Goal: Task Accomplishment & Management: Use online tool/utility

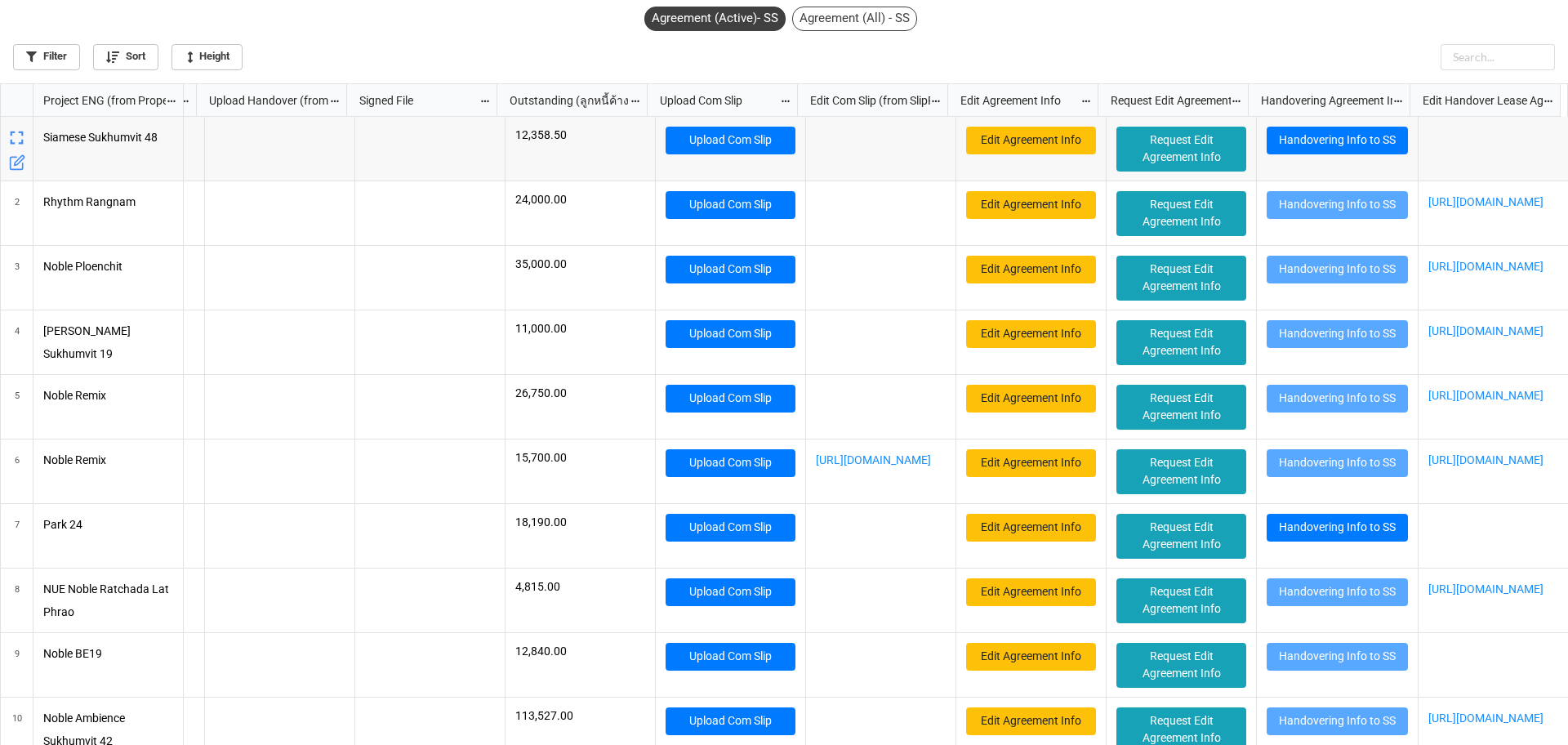
click at [856, 30] on div "Agreement (All) - SS" at bounding box center [855, 18] width 125 height 24
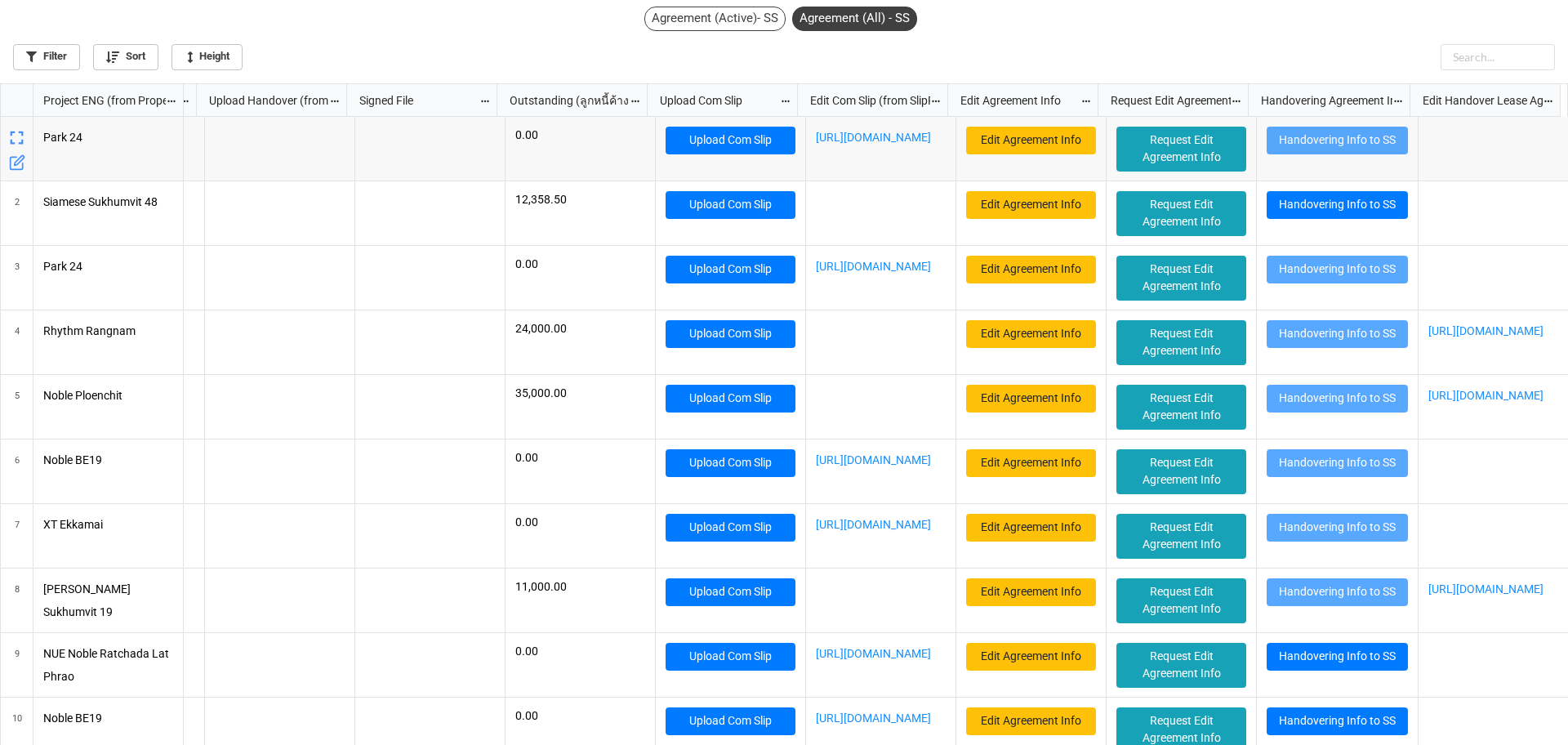
click at [705, 24] on div "Agreement (Active)- SS" at bounding box center [715, 18] width 141 height 24
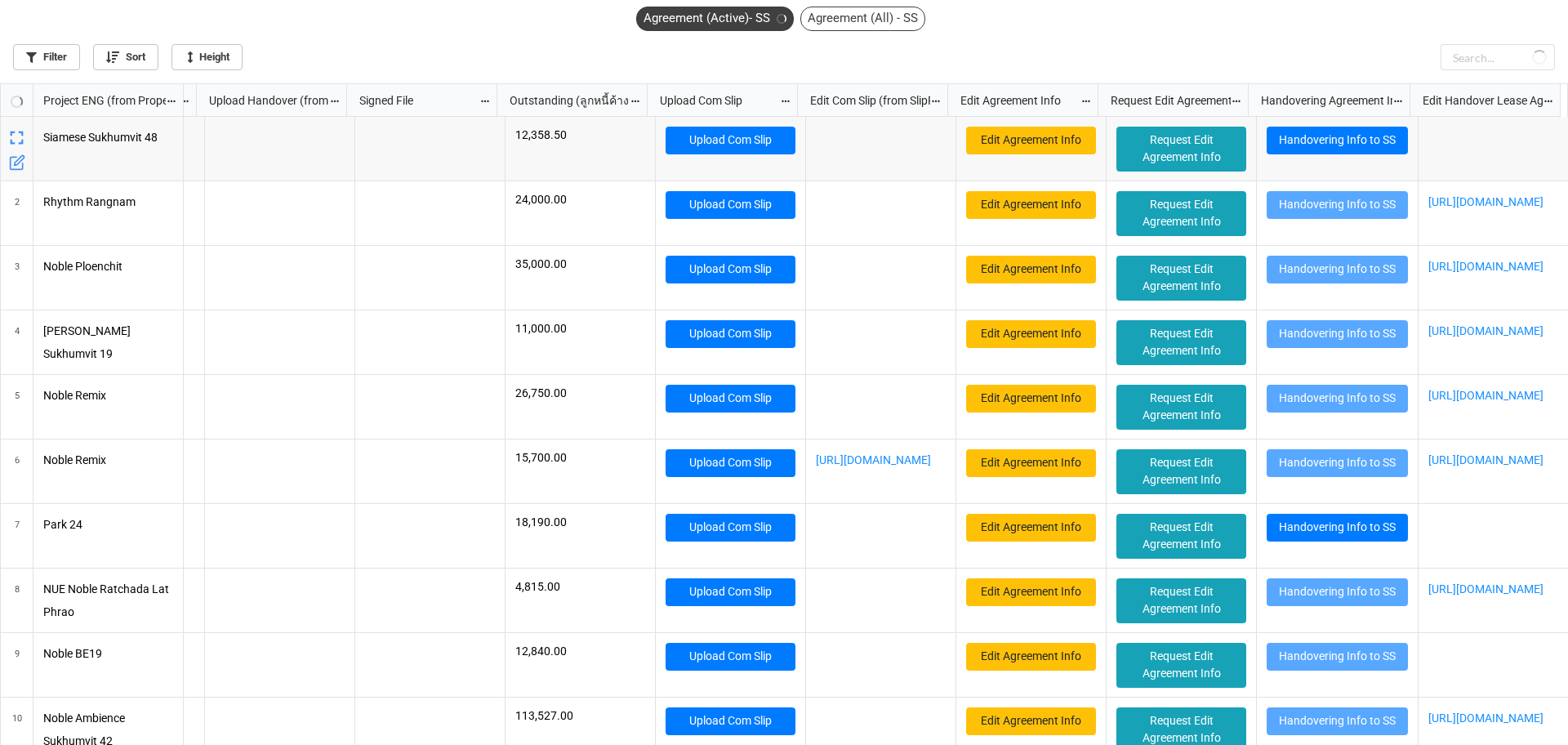
scroll to position [653, 1558]
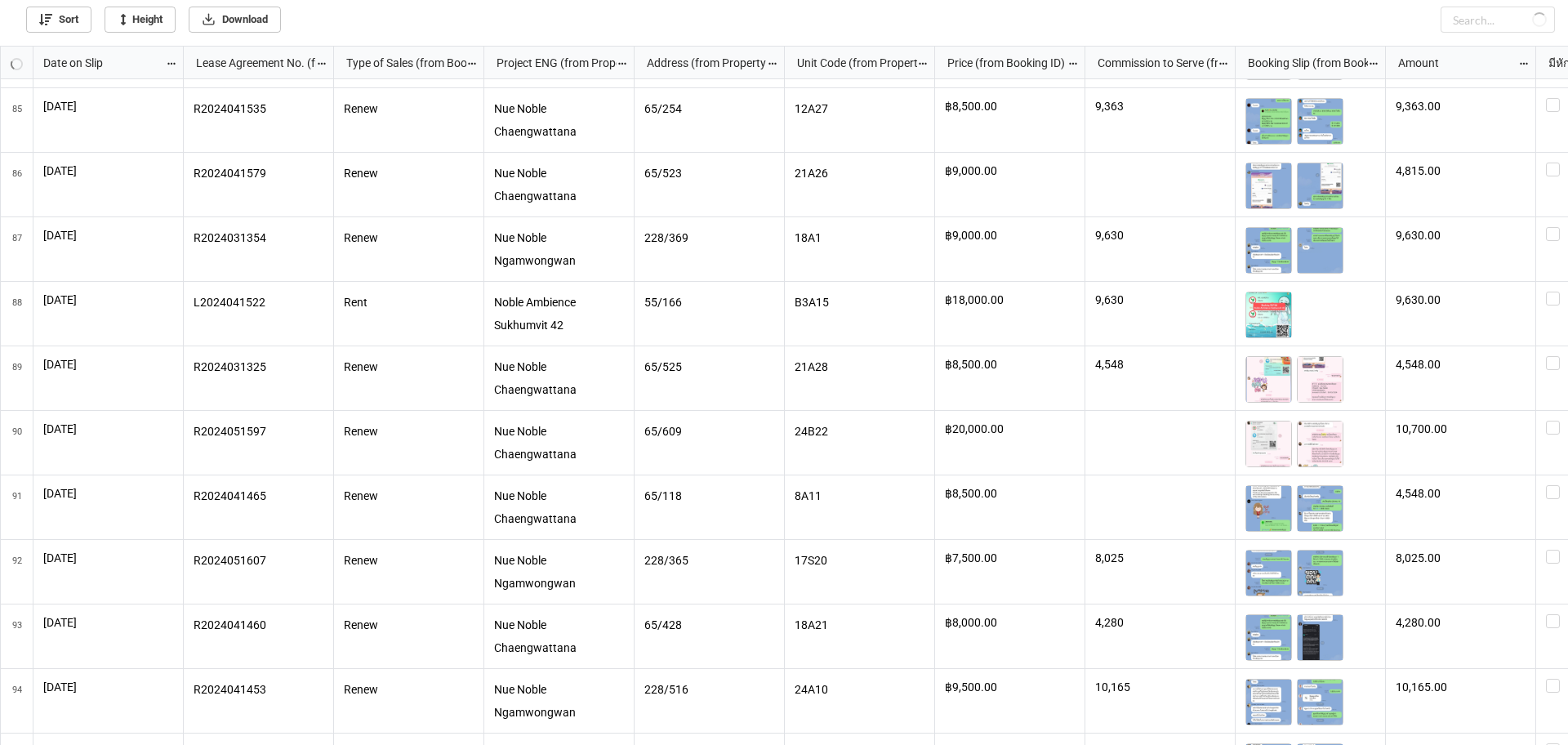
scroll to position [5793, 0]
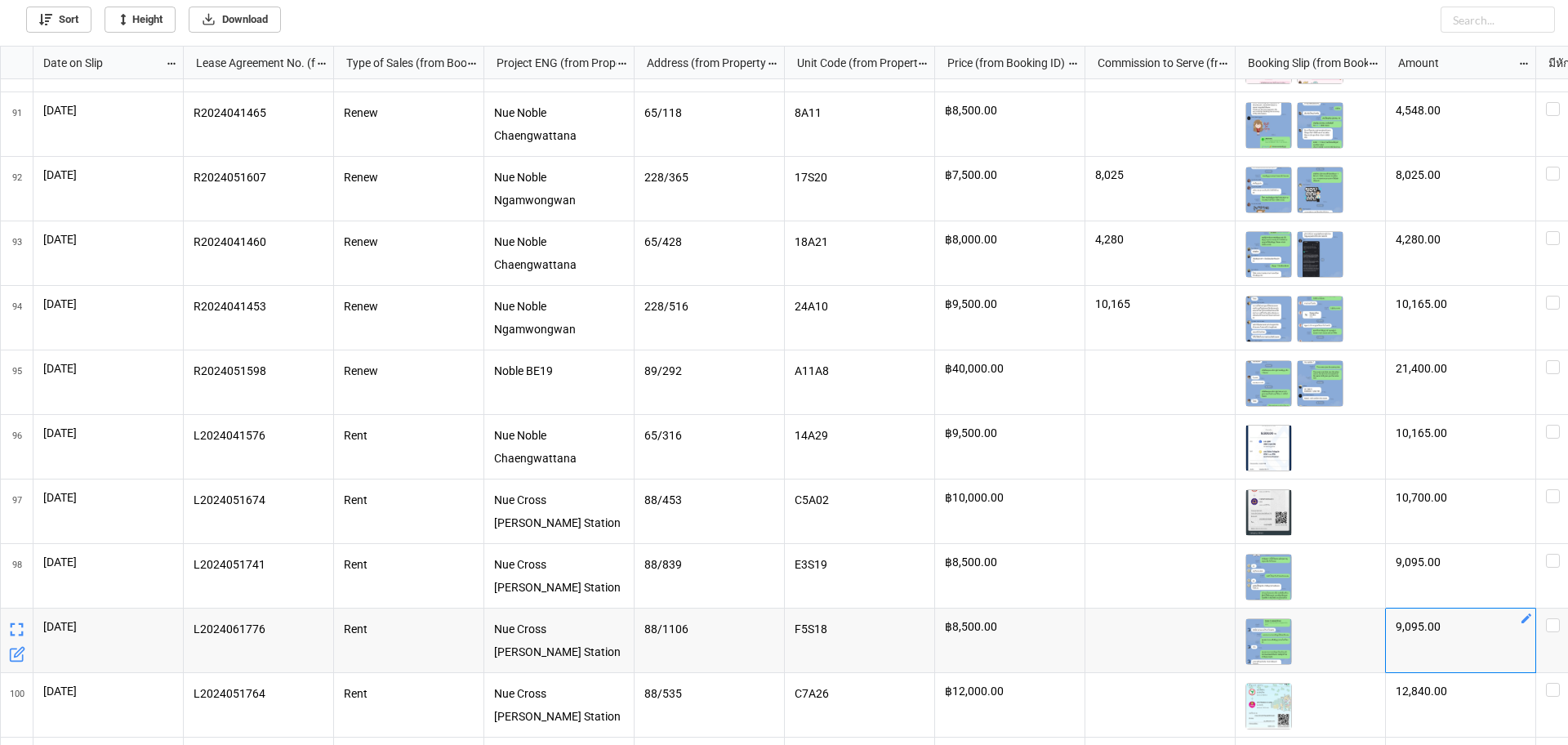
click at [1524, 614] on icon "grid" at bounding box center [1526, 618] width 13 height 13
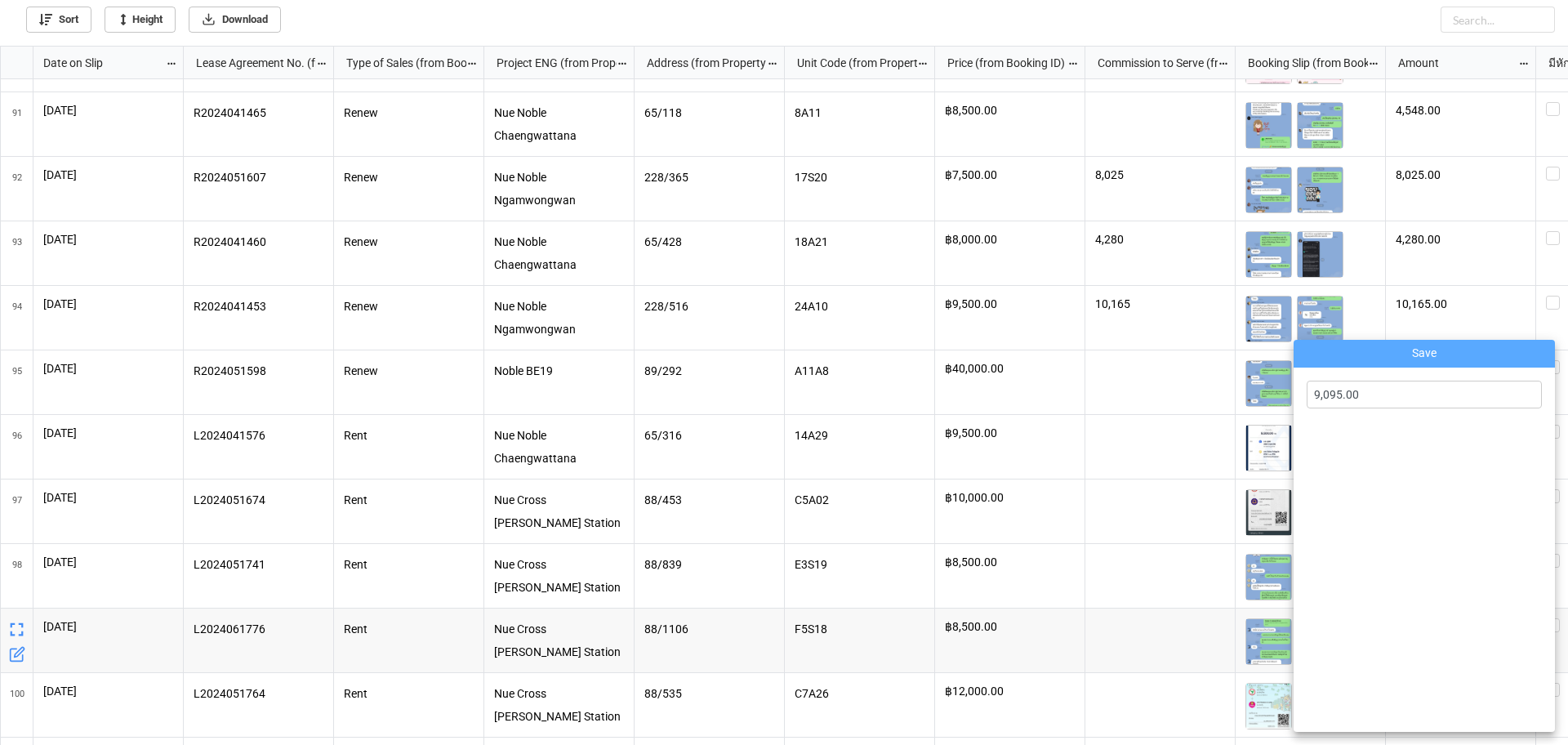
click at [1477, 268] on div at bounding box center [784, 372] width 1568 height 745
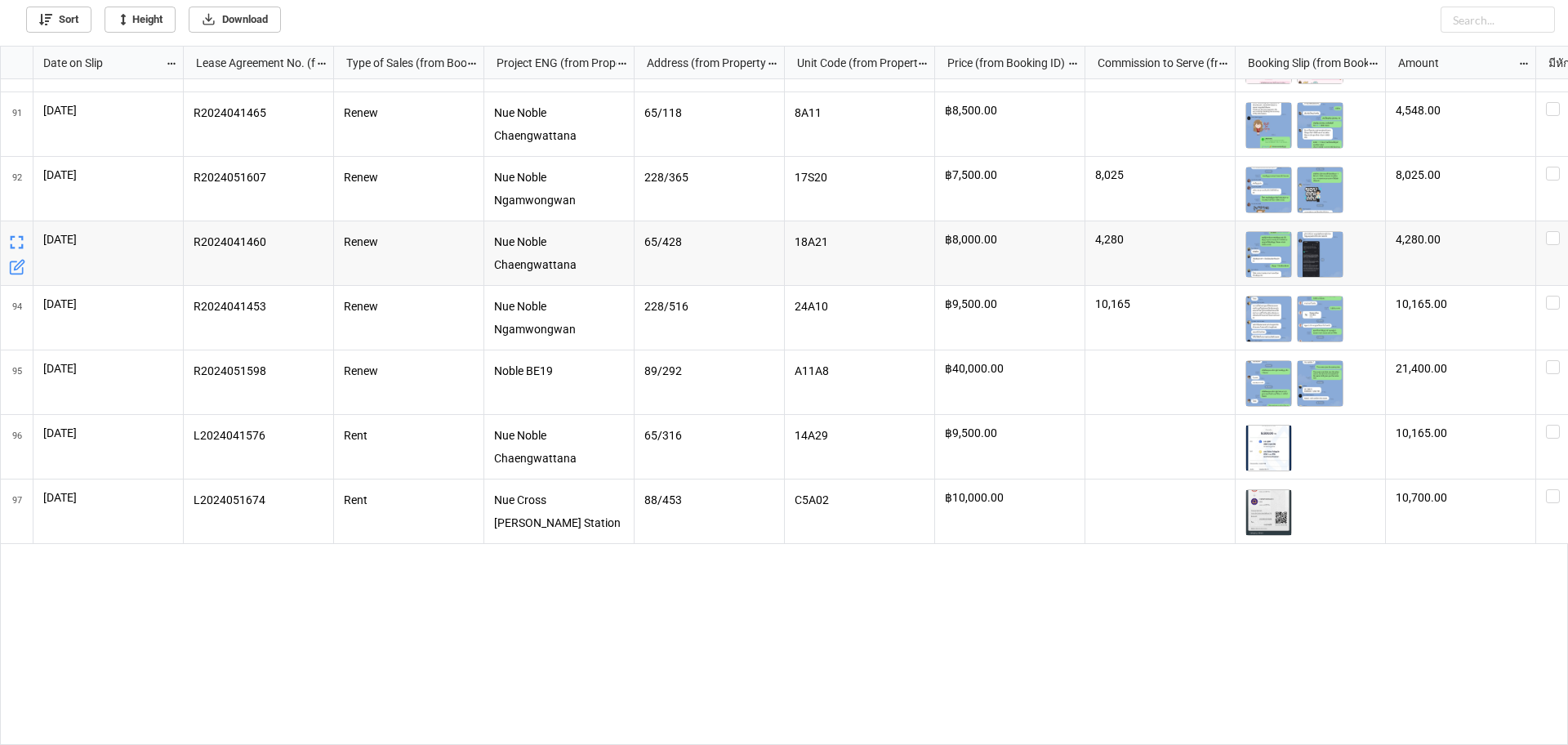
scroll to position [5284, 0]
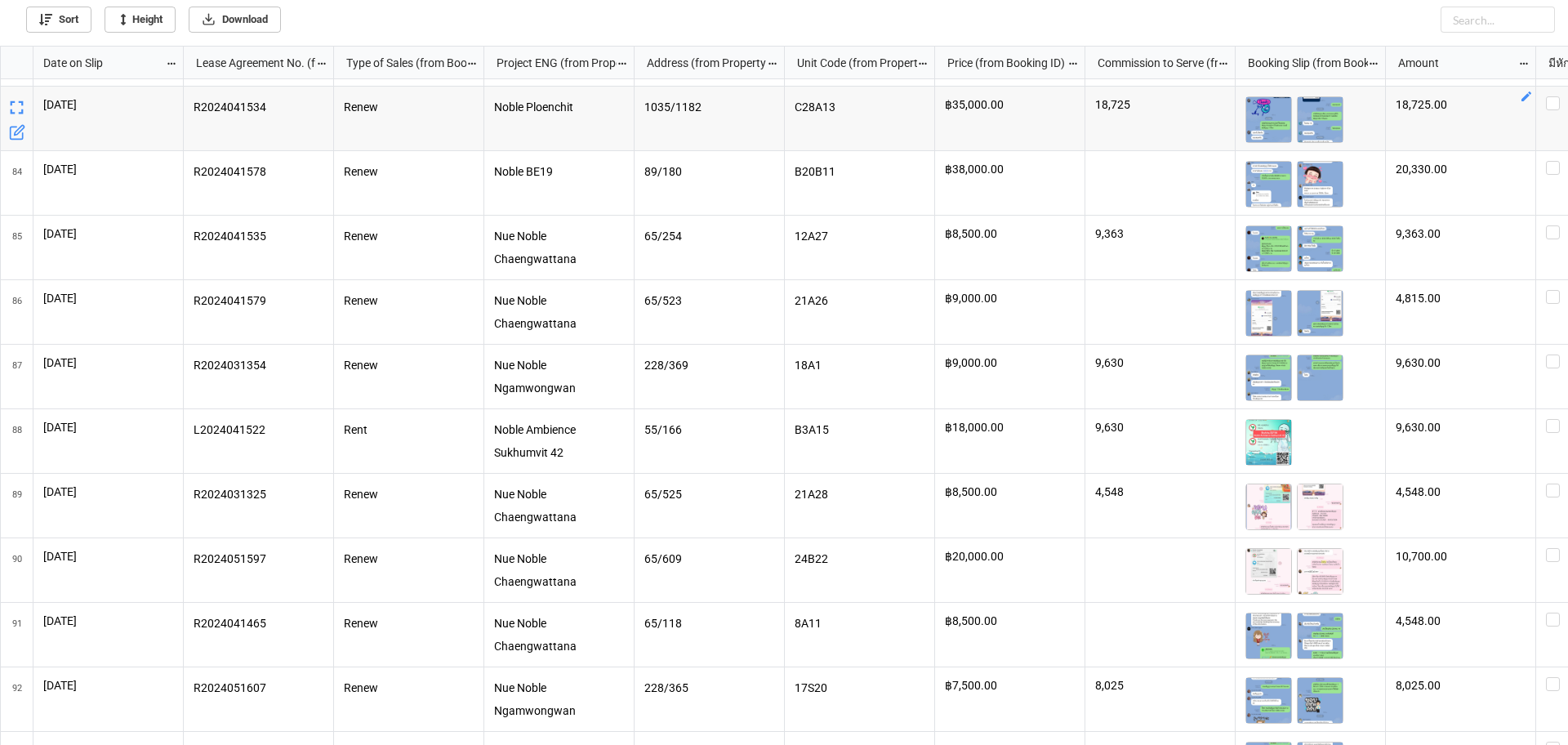
click at [1528, 96] on icon "grid" at bounding box center [1526, 96] width 10 height 10
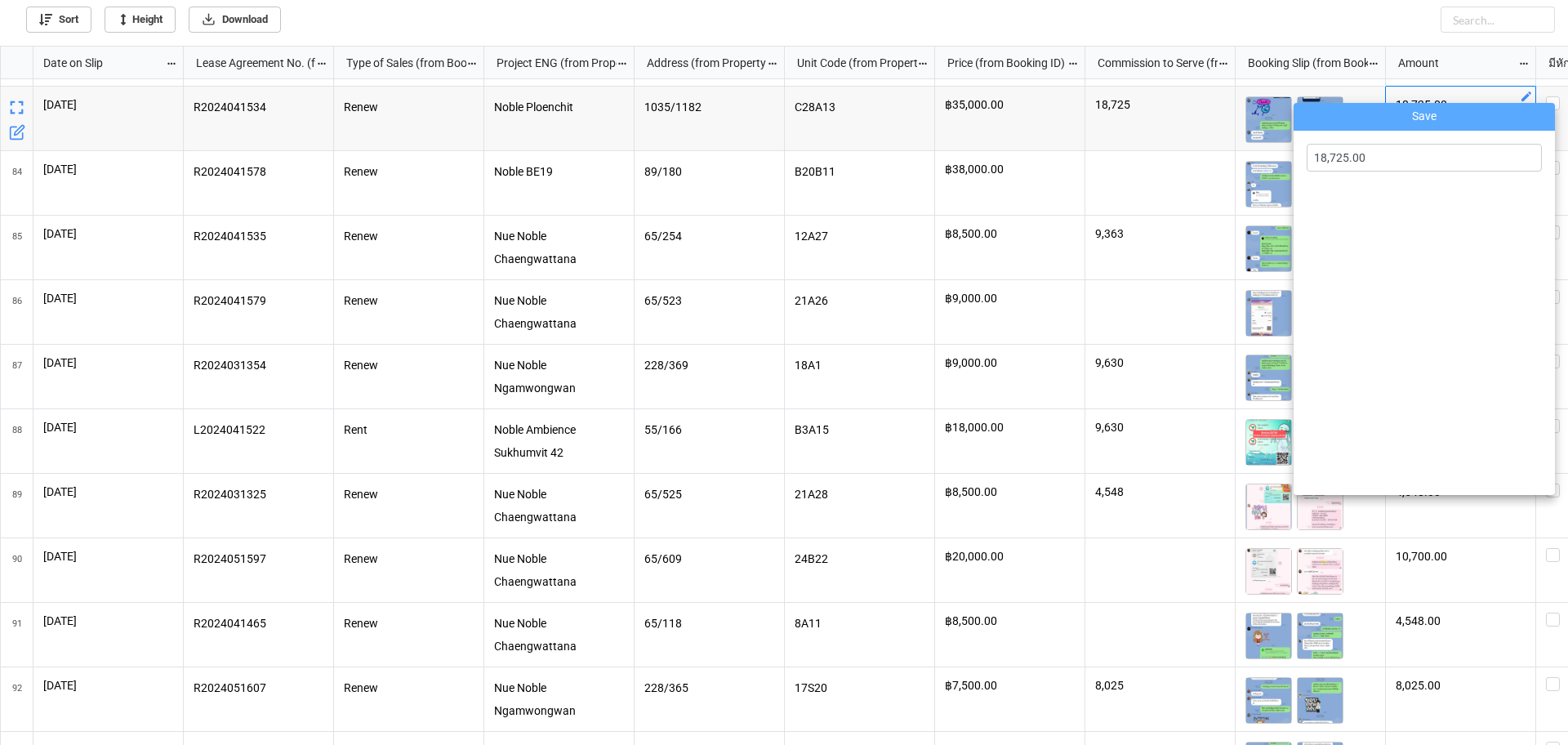
click at [873, 186] on div at bounding box center [784, 372] width 1568 height 745
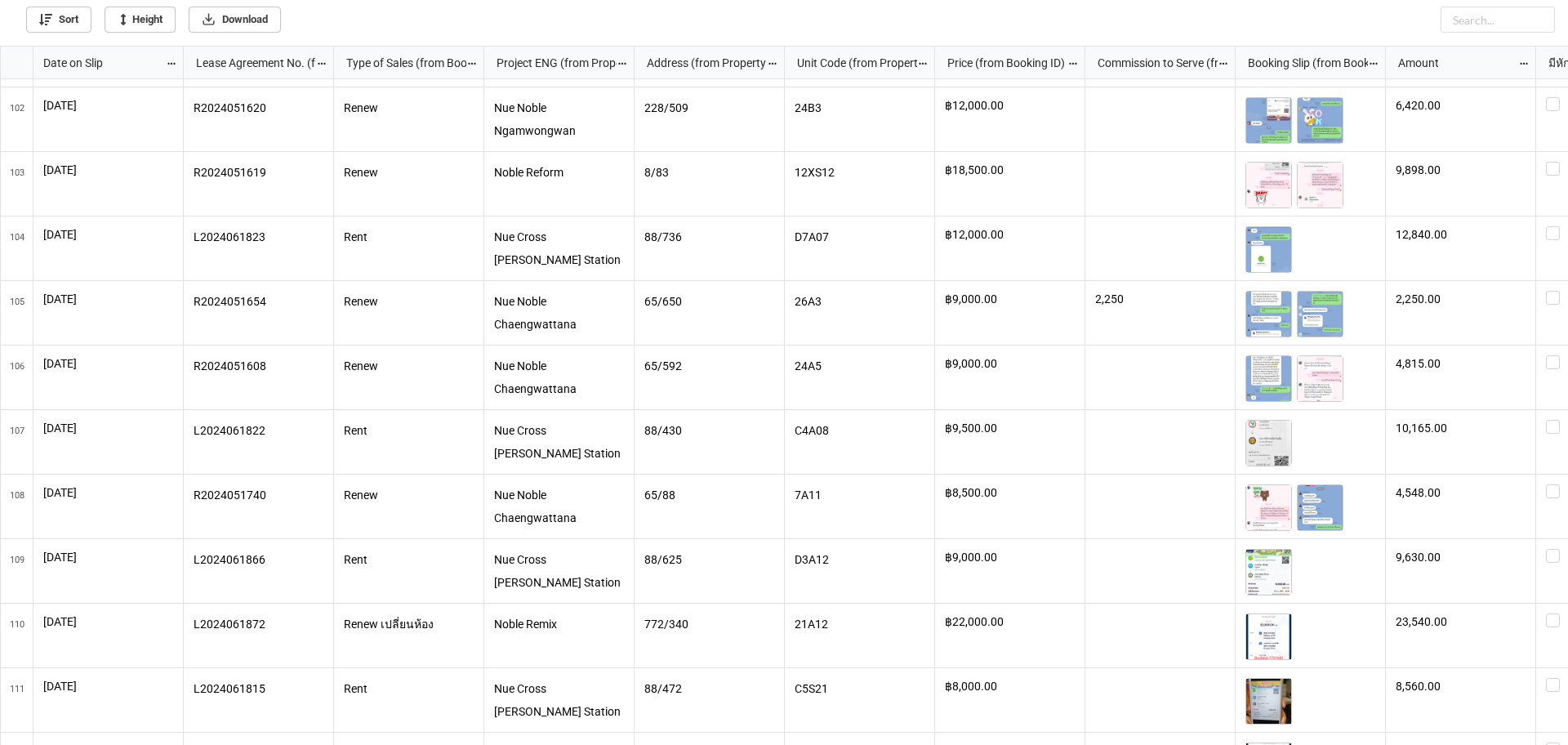
scroll to position [7121, 0]
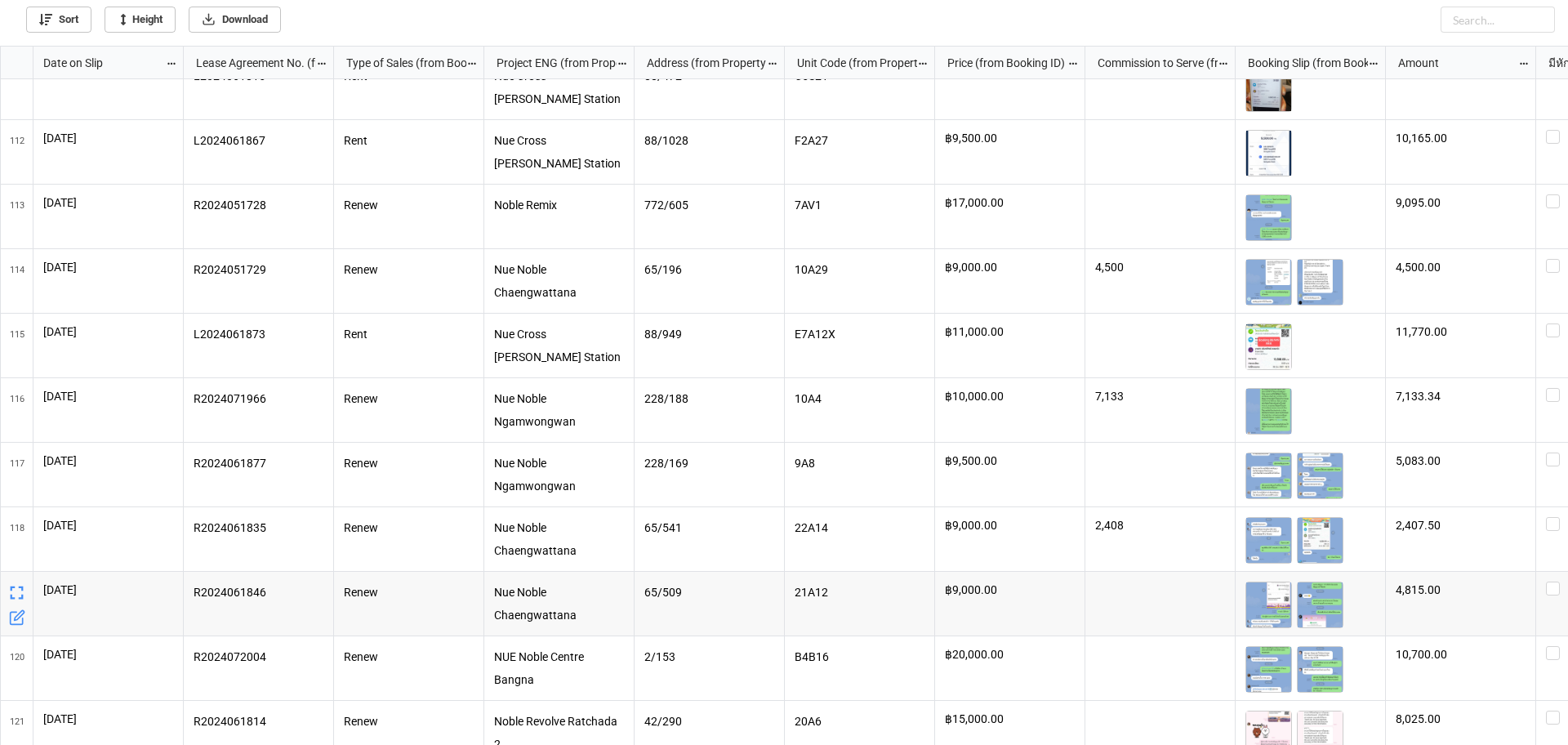
click at [21, 617] on icon "grid" at bounding box center [17, 617] width 16 height 16
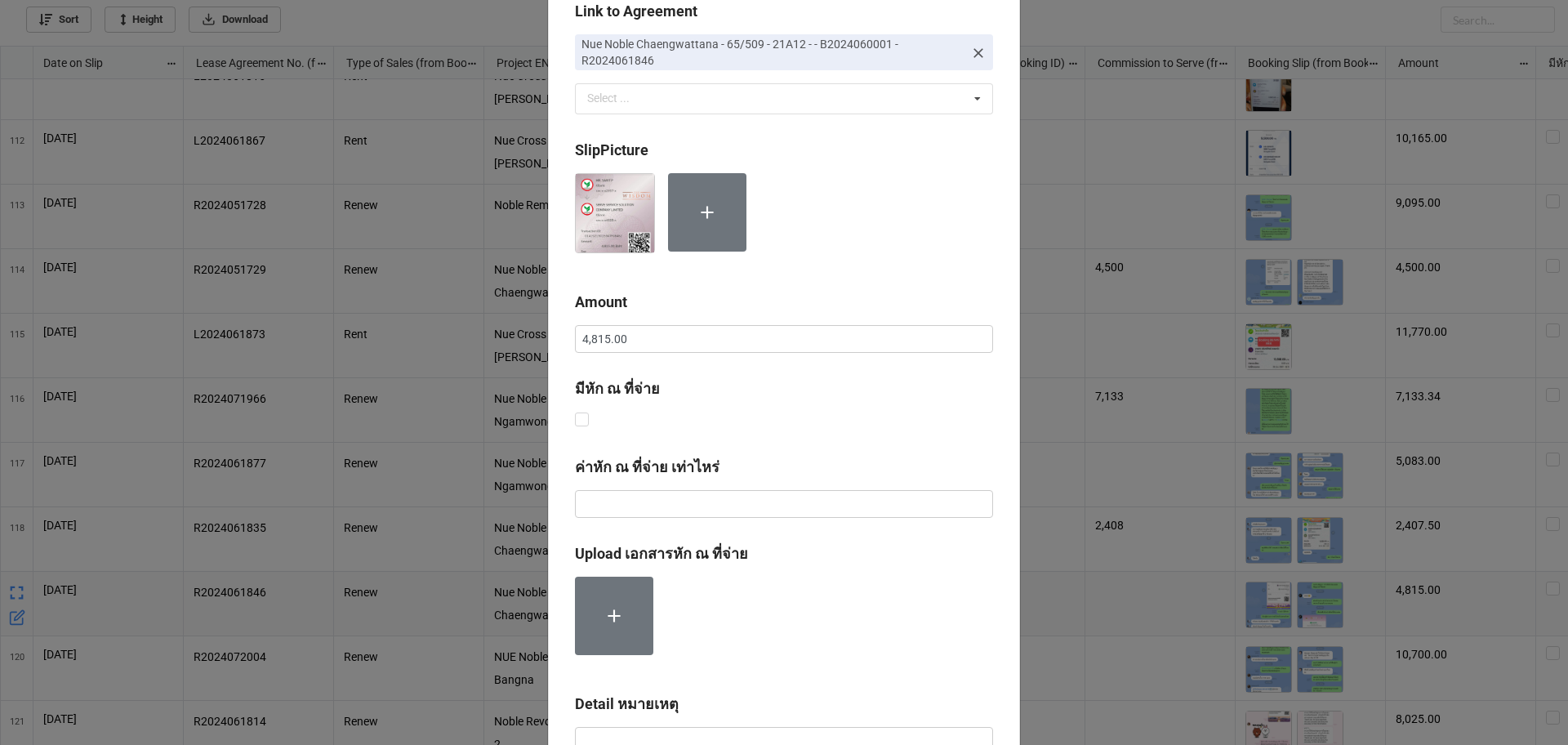
scroll to position [0, 0]
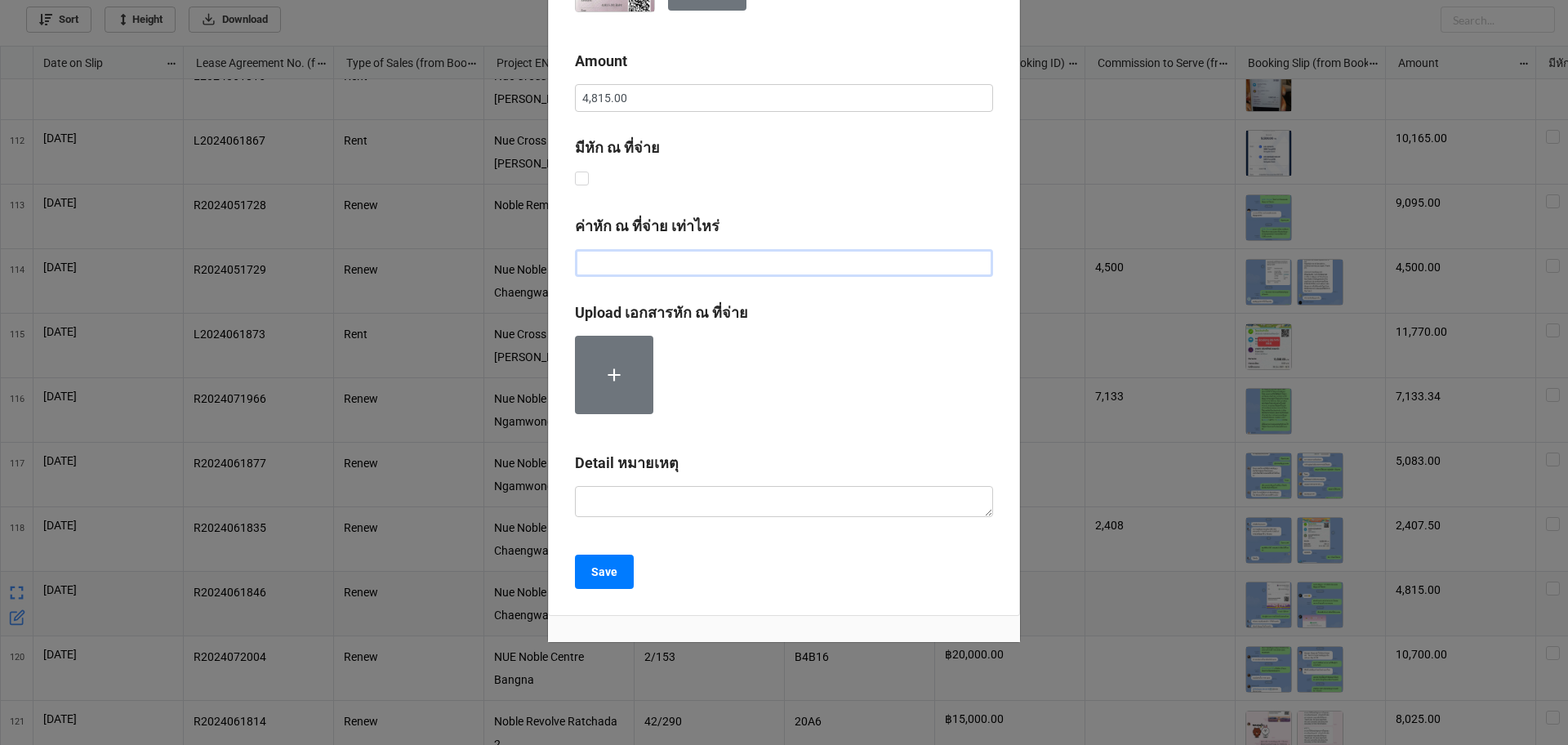
click at [693, 263] on input "text" at bounding box center [784, 263] width 418 height 28
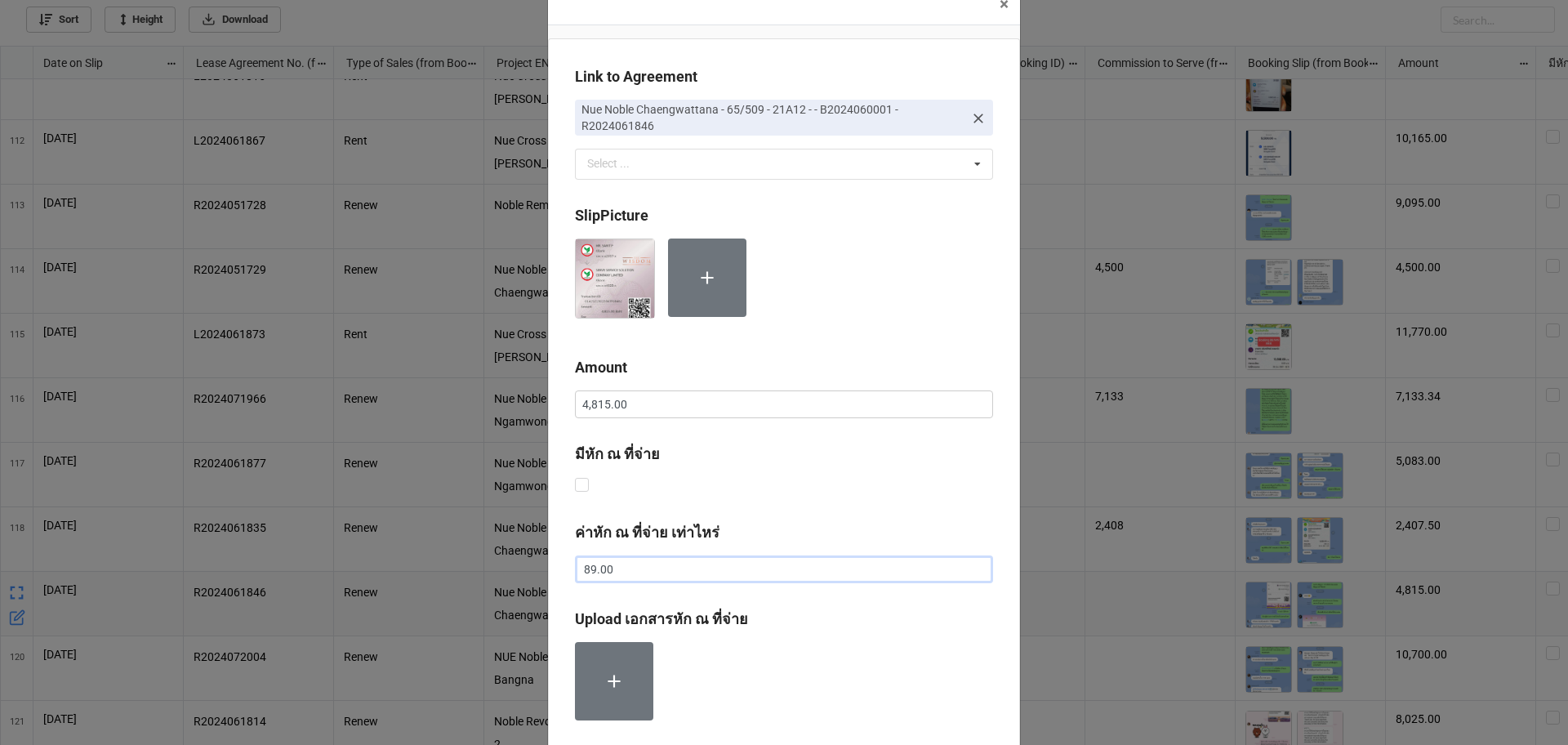
type input "89.00"
click at [645, 405] on input "4,815.00" at bounding box center [784, 404] width 418 height 28
click at [999, 4] on span "×" at bounding box center [1004, 5] width 9 height 20
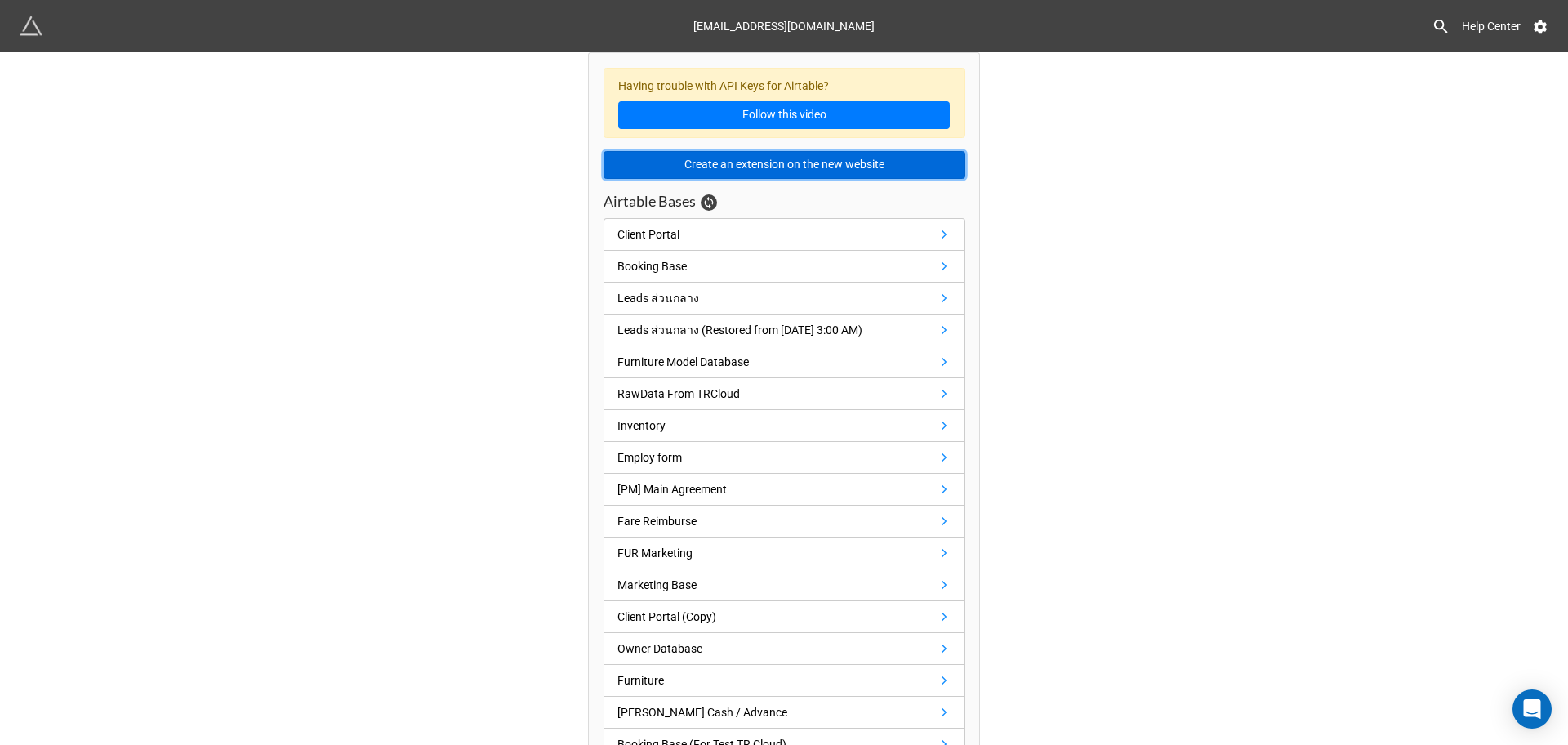
click at [694, 177] on button "Create an extension on the new website" at bounding box center [785, 165] width 362 height 28
click at [786, 166] on button "Create an extension on the new website" at bounding box center [785, 165] width 362 height 28
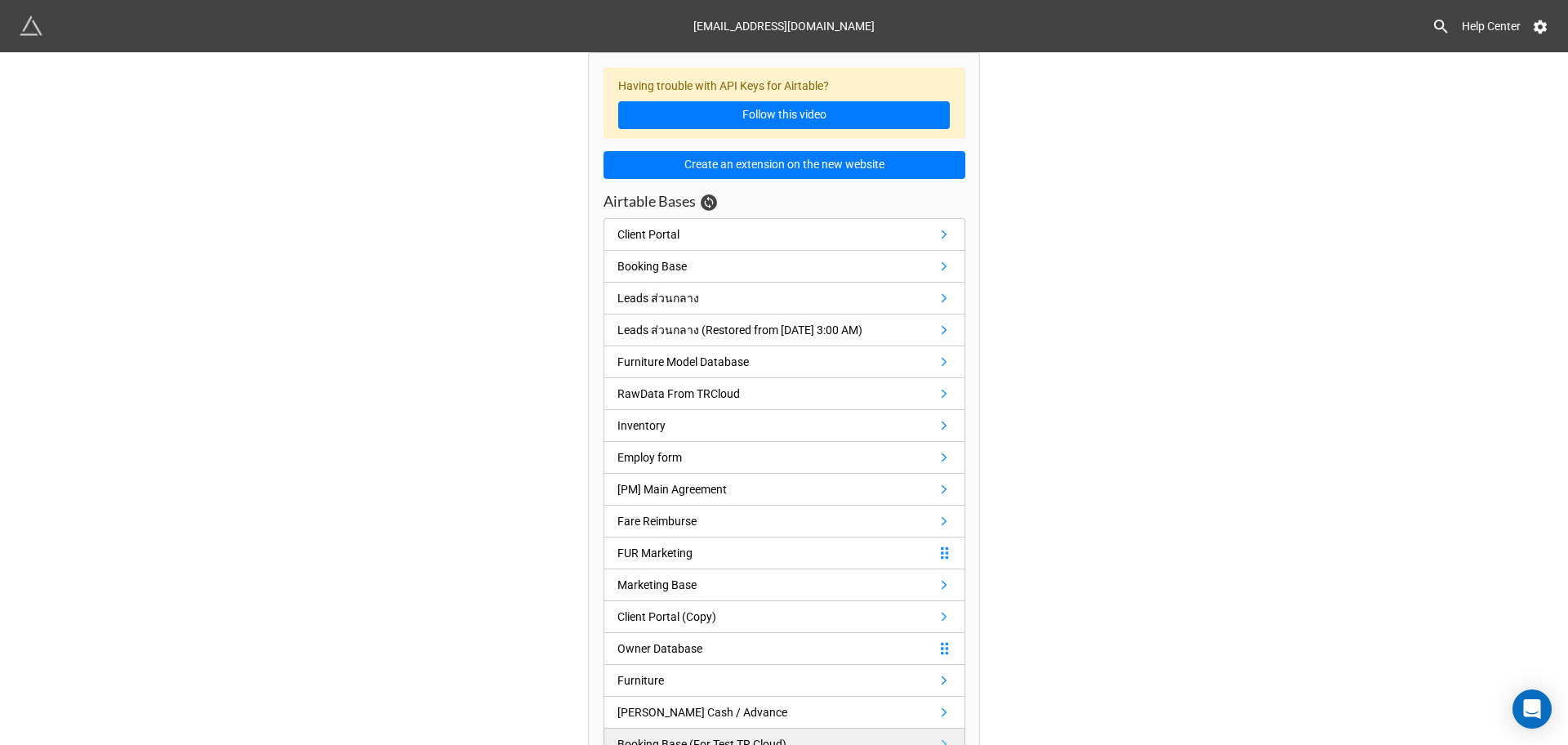
scroll to position [317, 0]
